Goal: Check status: Check status

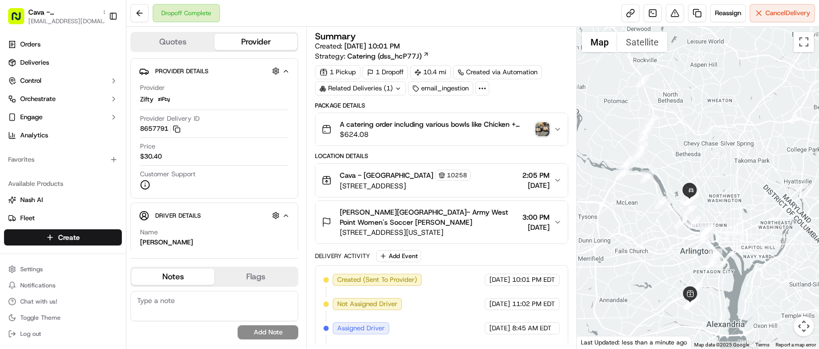
scroll to position [222, 0]
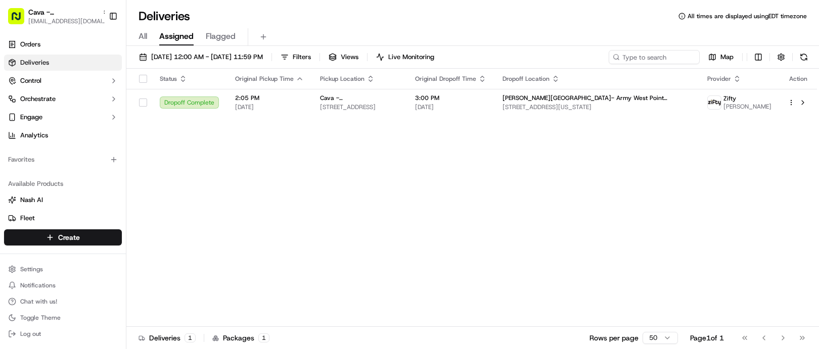
click at [372, 173] on div "Status Original Pickup Time Pickup Location Original Dropoff Time Dropoff Locat…" at bounding box center [471, 198] width 690 height 258
click at [476, 274] on div "Status Original Pickup Time Pickup Location Original Dropoff Time Dropoff Locat…" at bounding box center [471, 198] width 690 height 258
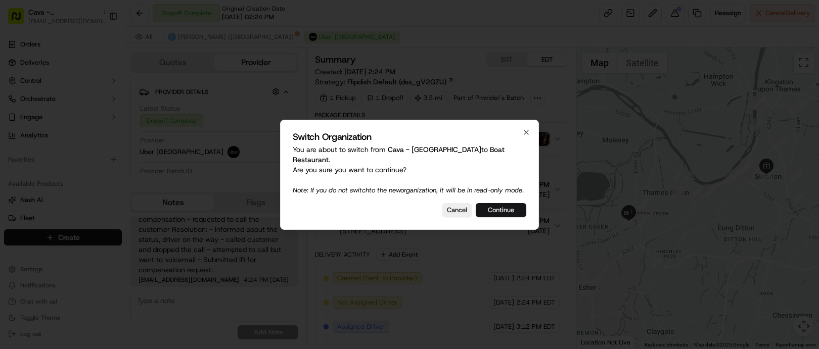
click at [502, 209] on button "Continue" at bounding box center [500, 210] width 51 height 14
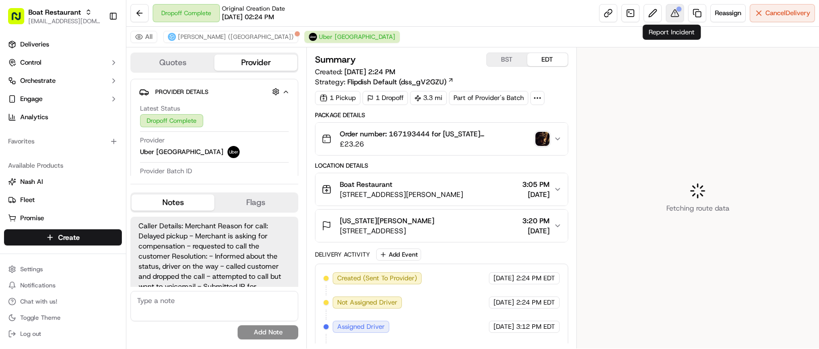
scroll to position [27, 0]
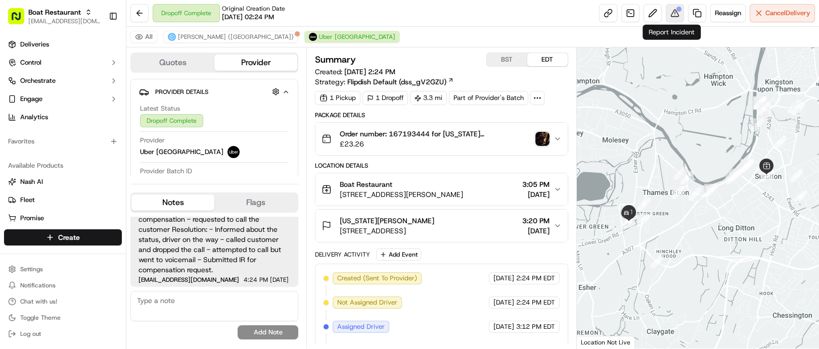
click at [675, 14] on button at bounding box center [674, 13] width 18 height 18
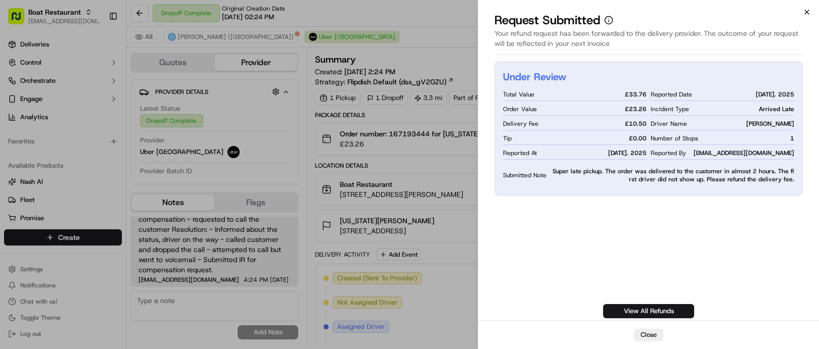
click at [806, 9] on icon "button" at bounding box center [806, 12] width 8 height 8
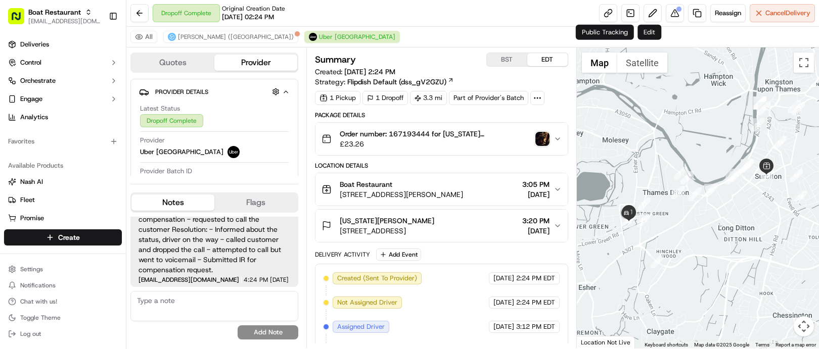
click at [496, 33] on div "All Stuart (UK) Uber UK" at bounding box center [472, 37] width 692 height 21
click at [480, 33] on div "All Stuart (UK) Uber UK" at bounding box center [472, 37] width 692 height 21
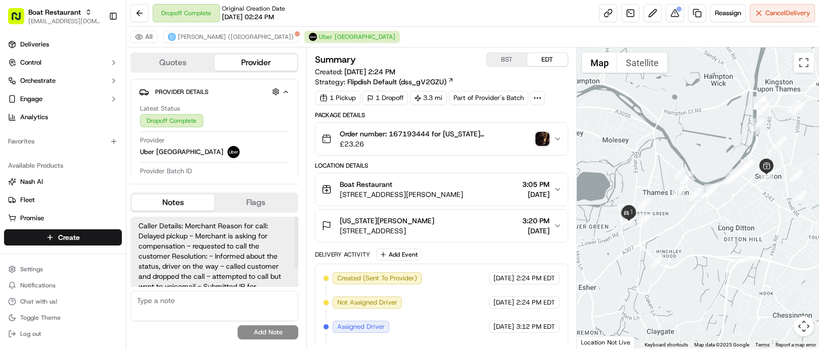
click at [354, 23] on div "Dropoff Complete Original Creation Date 09/20/2025 02:24 PM Reassign Cancel Del…" at bounding box center [472, 13] width 692 height 27
